Goal: Find contact information: Find contact information

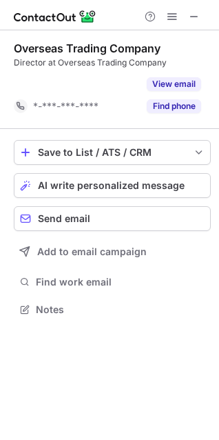
scroll to position [277, 219]
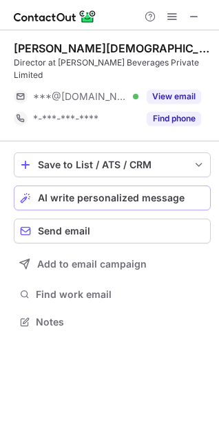
scroll to position [6, 6]
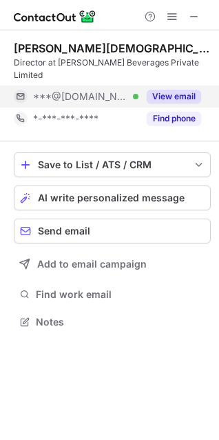
click at [173, 90] on button "View email" at bounding box center [174, 97] width 54 height 14
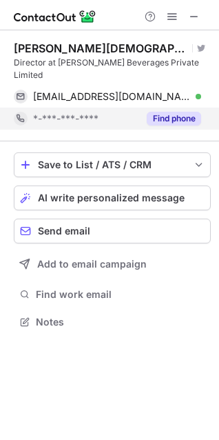
click at [174, 112] on button "Find phone" at bounding box center [174, 119] width 54 height 14
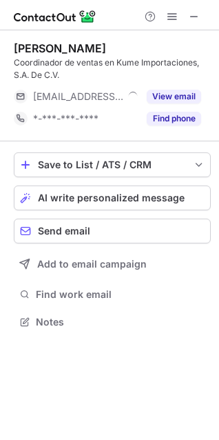
scroll to position [311, 219]
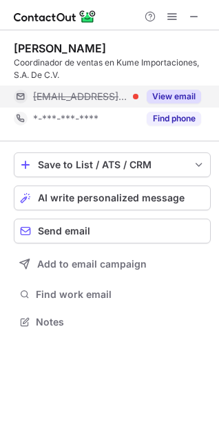
click at [167, 96] on button "View email" at bounding box center [174, 97] width 54 height 14
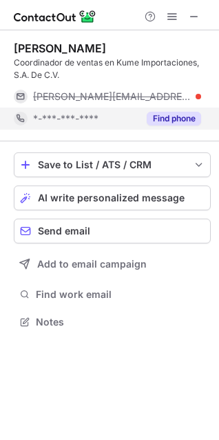
click at [176, 116] on button "Find phone" at bounding box center [174, 119] width 54 height 14
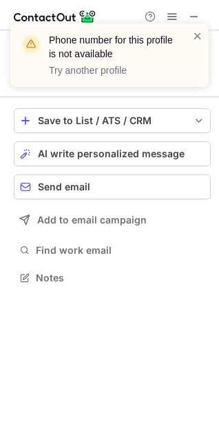
scroll to position [267, 219]
click at [198, 35] on span at bounding box center [197, 36] width 11 height 14
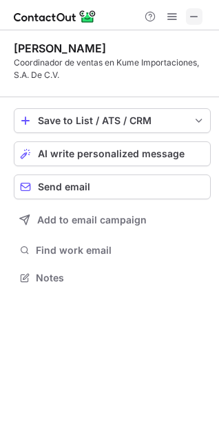
click at [195, 19] on span at bounding box center [194, 16] width 11 height 11
